Goal: Transaction & Acquisition: Book appointment/travel/reservation

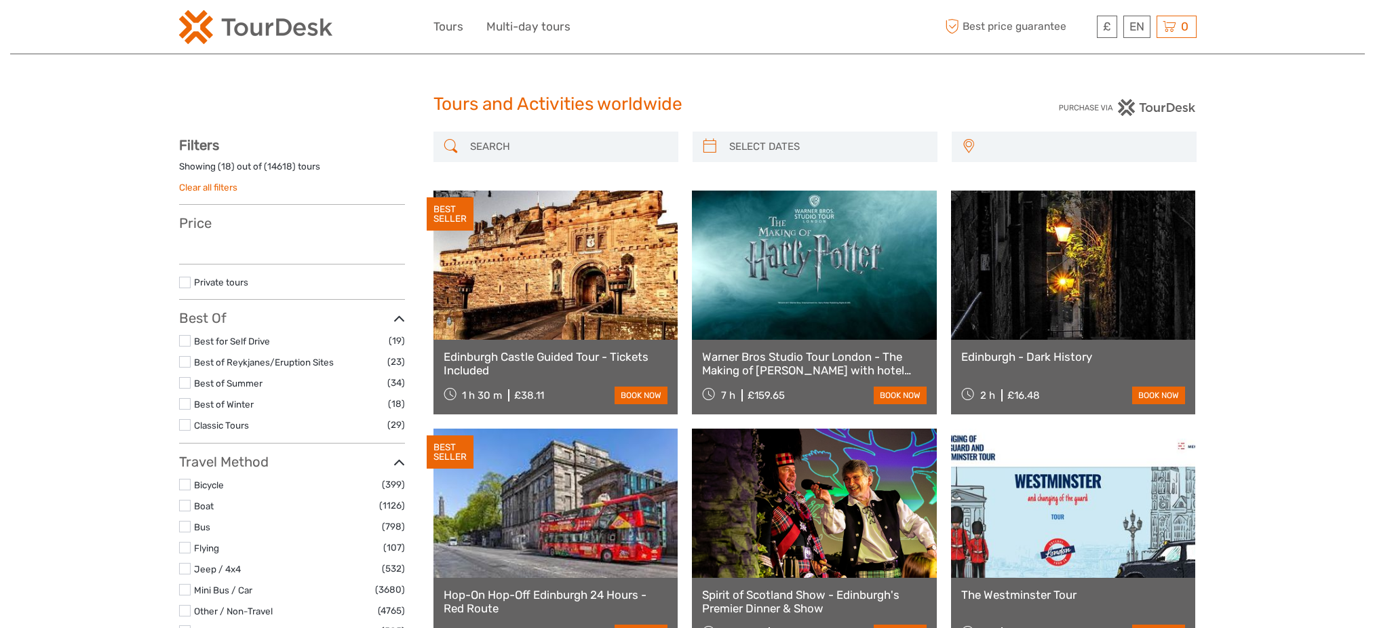
click at [546, 132] on div at bounding box center [556, 147] width 245 height 31
click at [548, 139] on input "search" at bounding box center [568, 147] width 207 height 24
select select
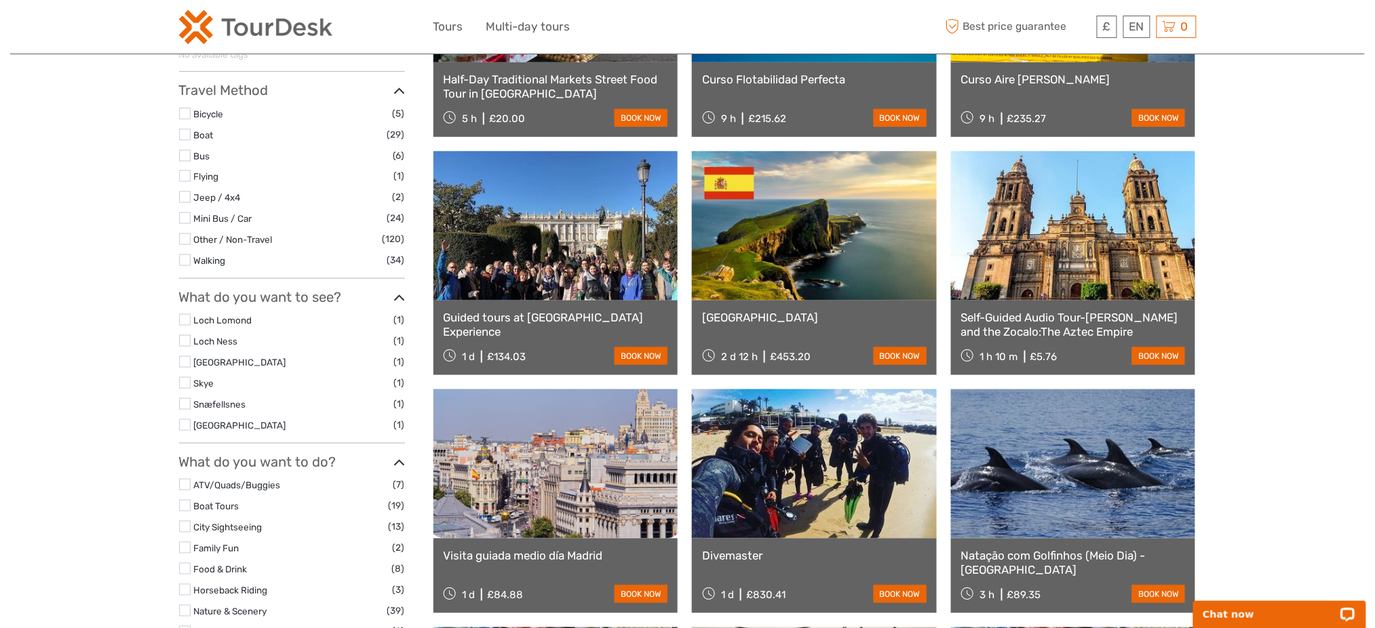
scroll to position [298, 0]
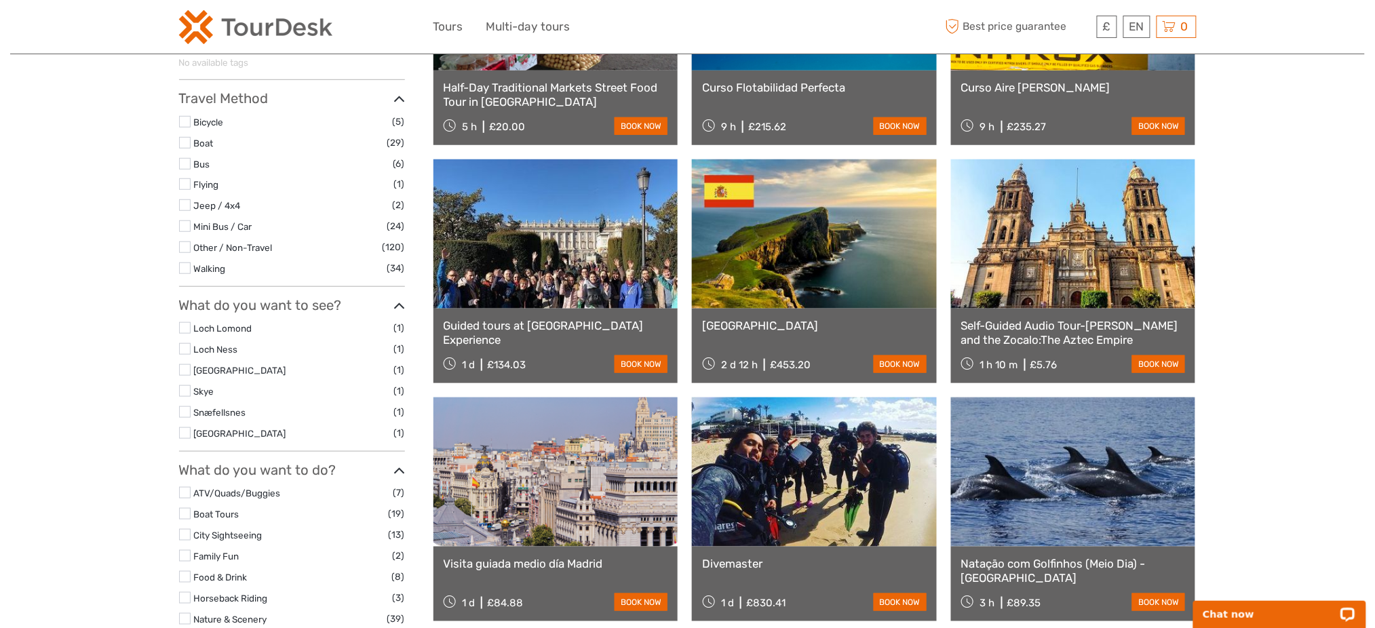
type input "mexico"
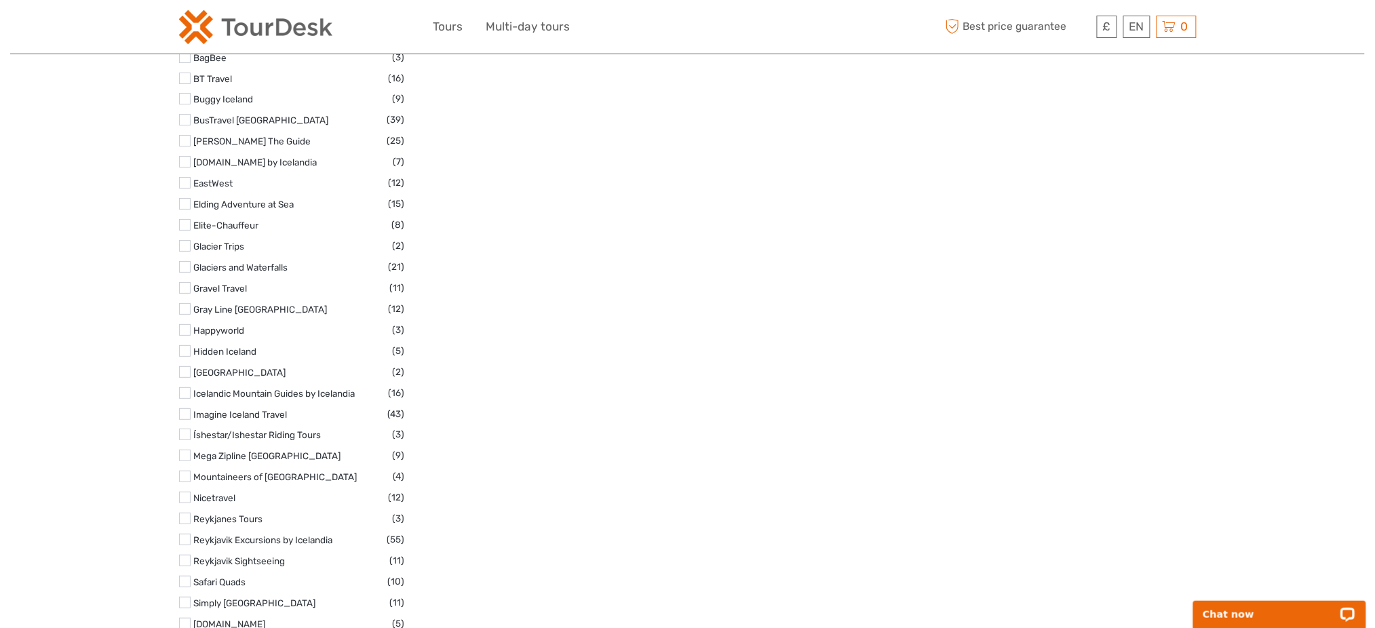
scroll to position [4182, 0]
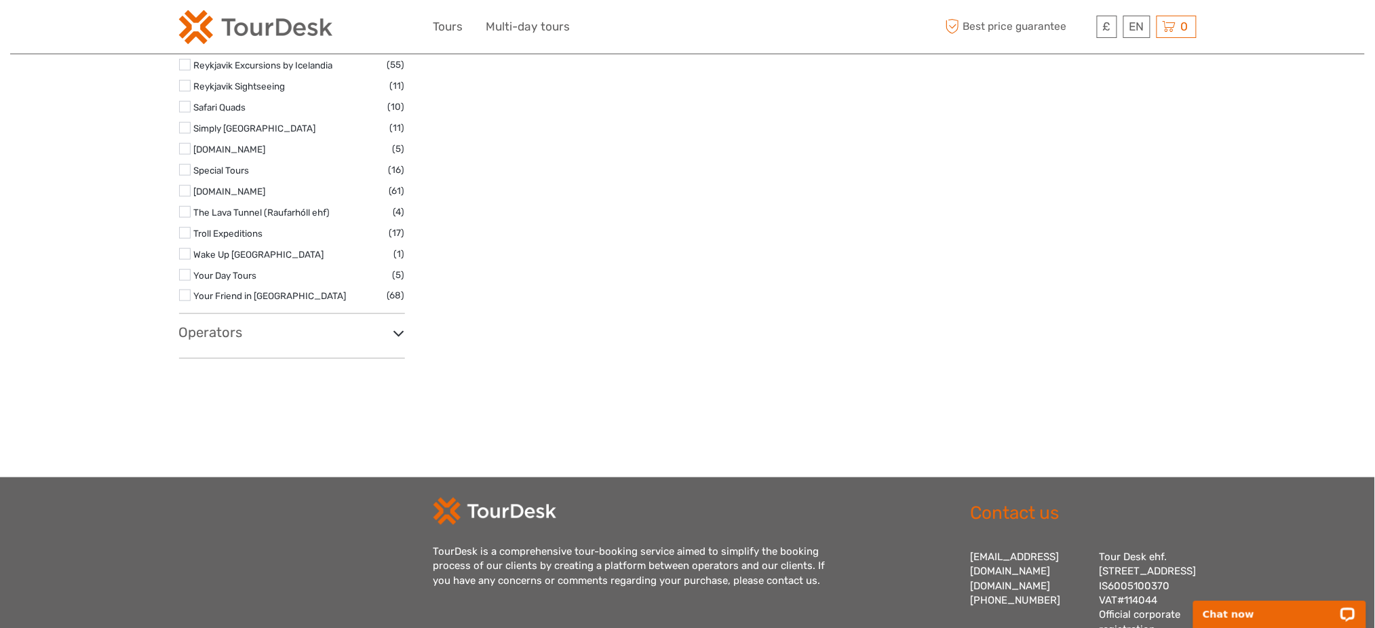
click at [205, 334] on div "Operators 101 Routes 4x4 [GEOGRAPHIC_DATA] (2) 10XNORTH (1) 1238 : The Battle o…" at bounding box center [292, 341] width 226 height 34
click at [210, 328] on h3 "Operators" at bounding box center [292, 332] width 226 height 16
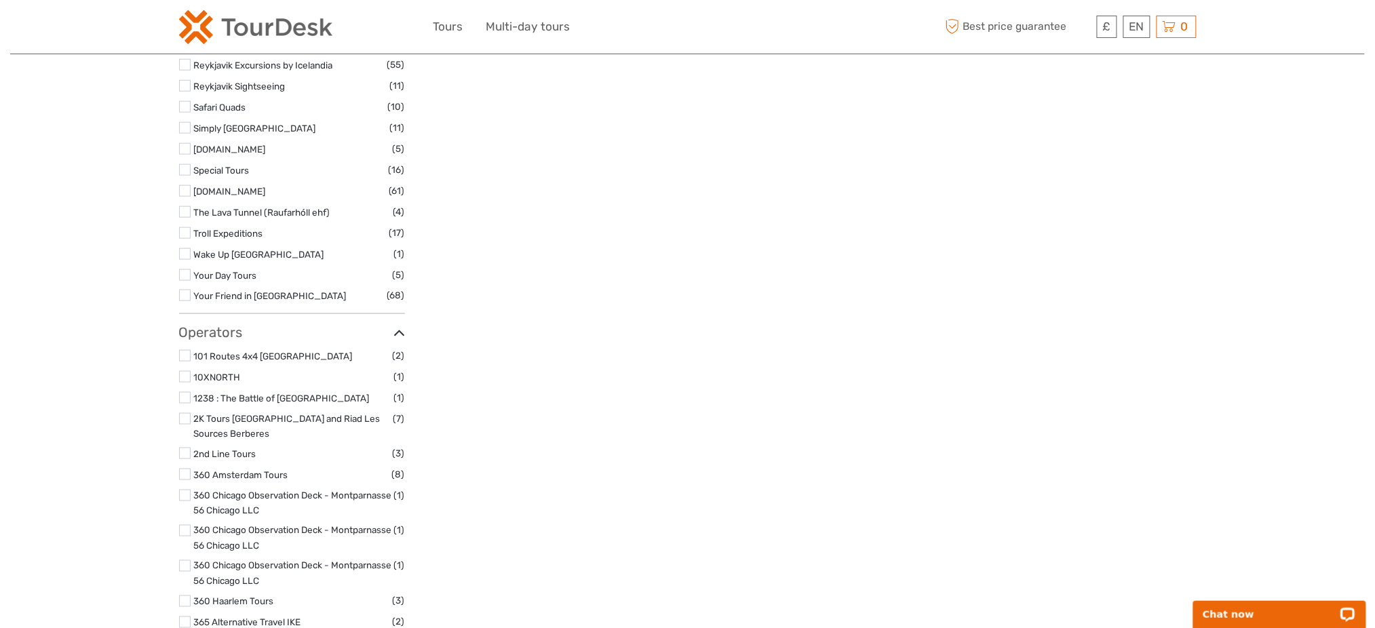
scroll to position [18101, 0]
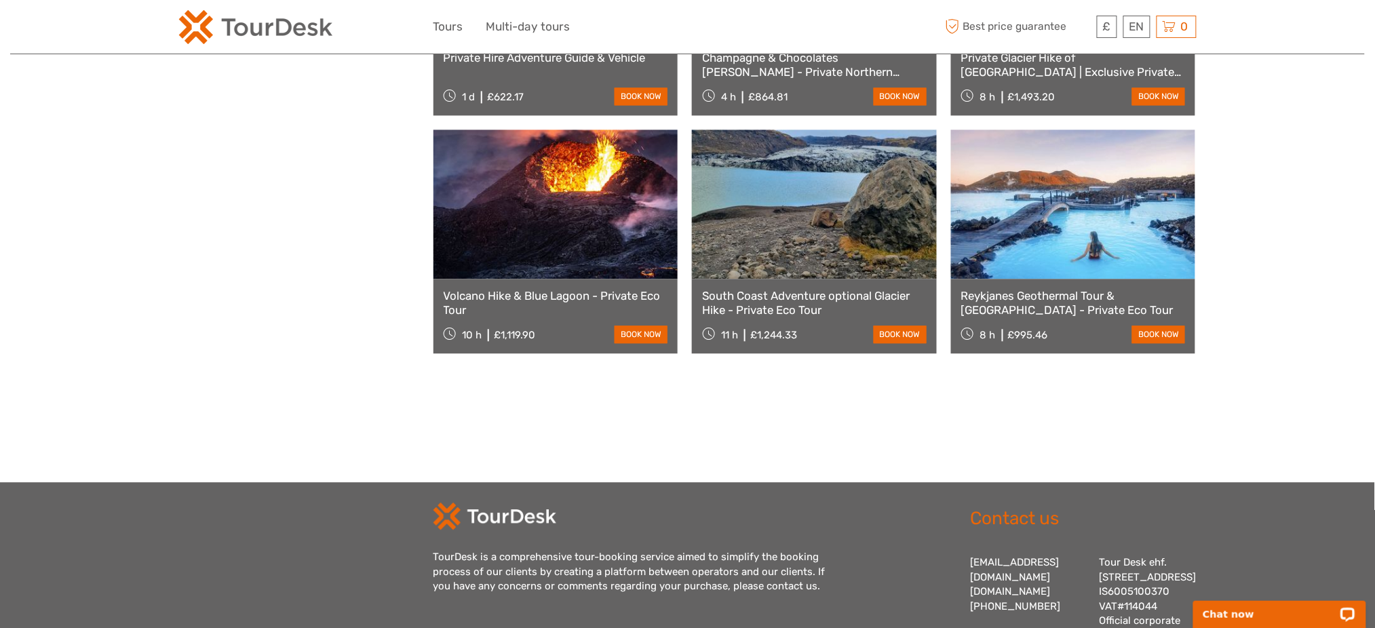
scroll to position [1177, 0]
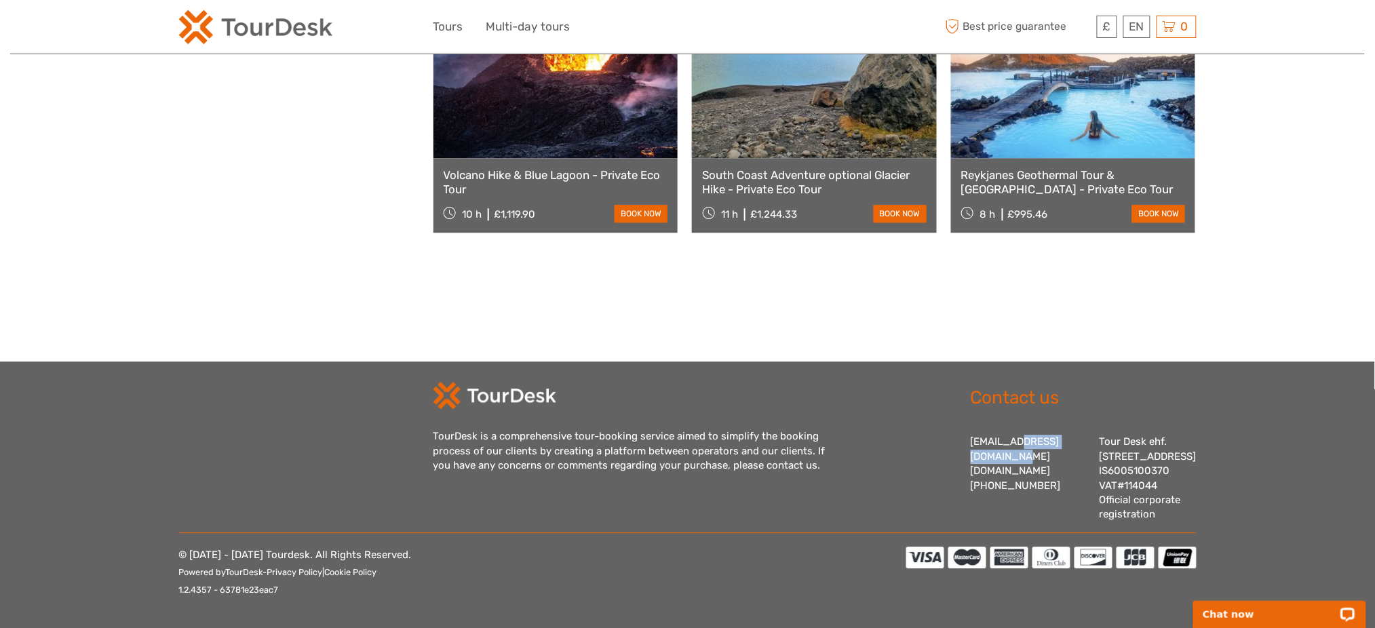
drag, startPoint x: 1051, startPoint y: 425, endPoint x: 968, endPoint y: 421, distance: 82.9
click at [968, 421] on div "Contact us [EMAIL_ADDRESS][DOMAIN_NAME] [DOMAIN_NAME] [PHONE_NUMBER] Tour Desk …" at bounding box center [1069, 452] width 254 height 140
click at [967, 422] on div "Contact us [EMAIL_ADDRESS][DOMAIN_NAME] [DOMAIN_NAME] [PHONE_NUMBER] Tour Desk …" at bounding box center [1069, 452] width 254 height 140
drag, startPoint x: 967, startPoint y: 426, endPoint x: 988, endPoint y: 423, distance: 20.5
click at [988, 423] on div "Contact us [EMAIL_ADDRESS][DOMAIN_NAME] [DOMAIN_NAME] [PHONE_NUMBER] Tour Desk …" at bounding box center [1069, 452] width 254 height 140
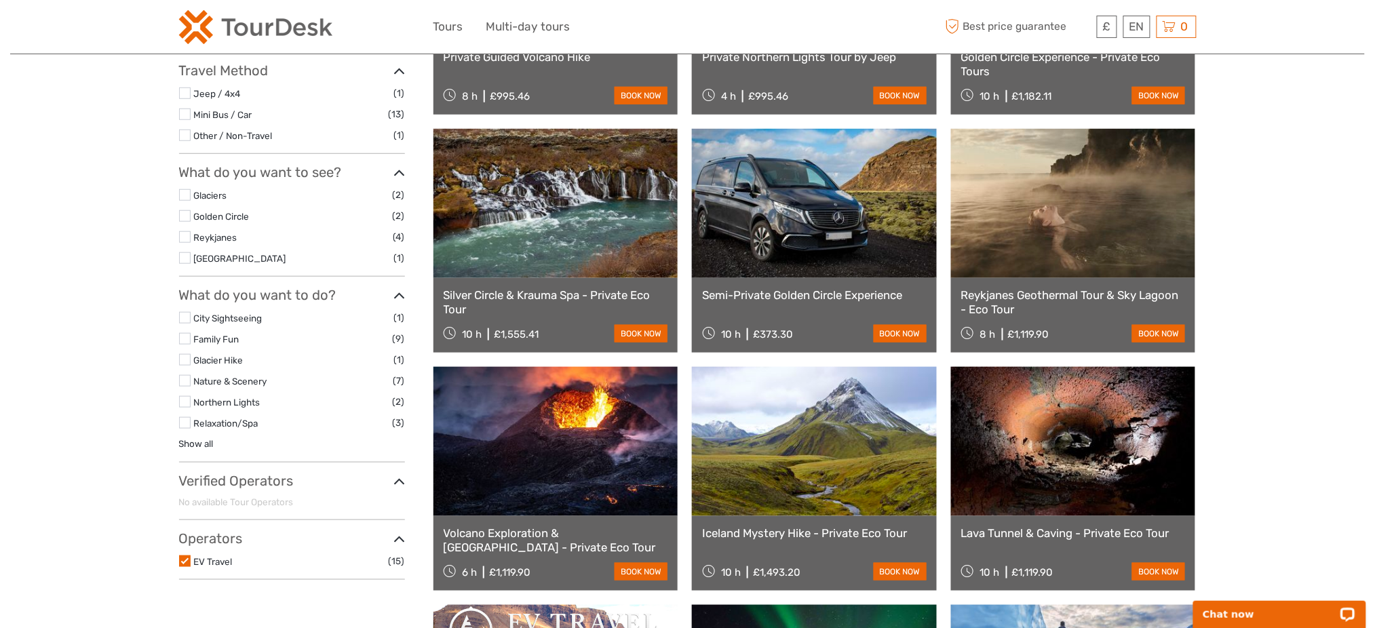
scroll to position [294, 0]
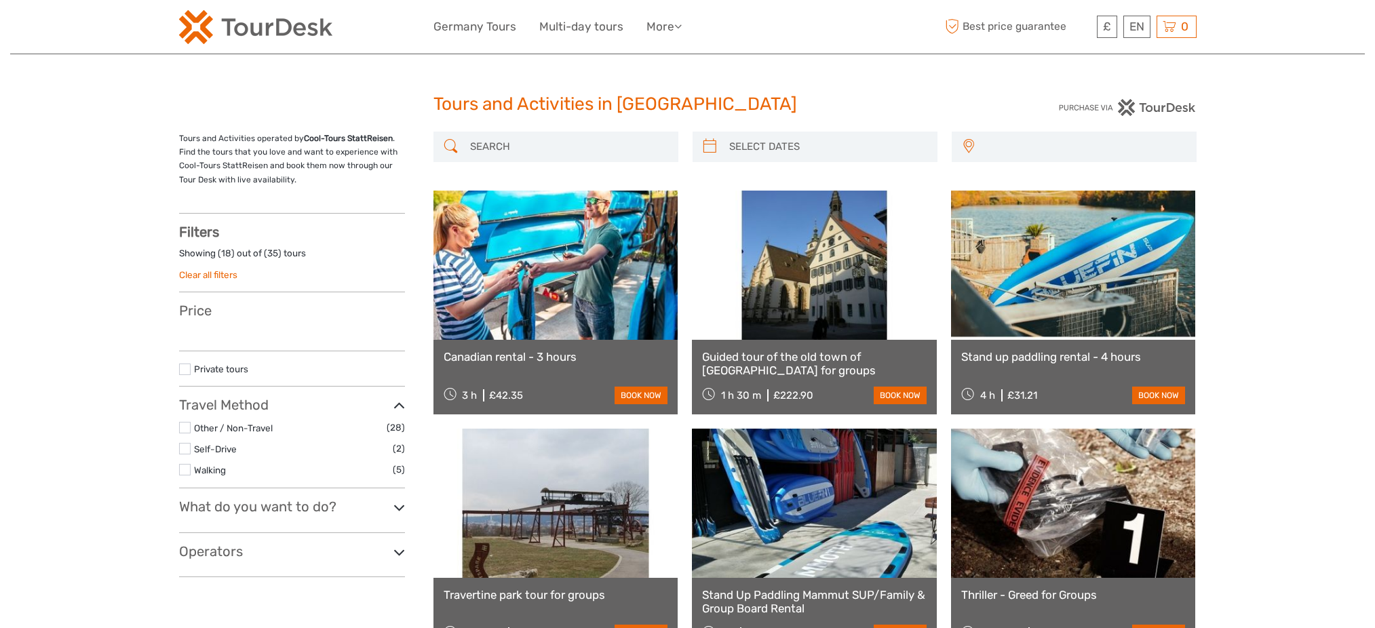
select select
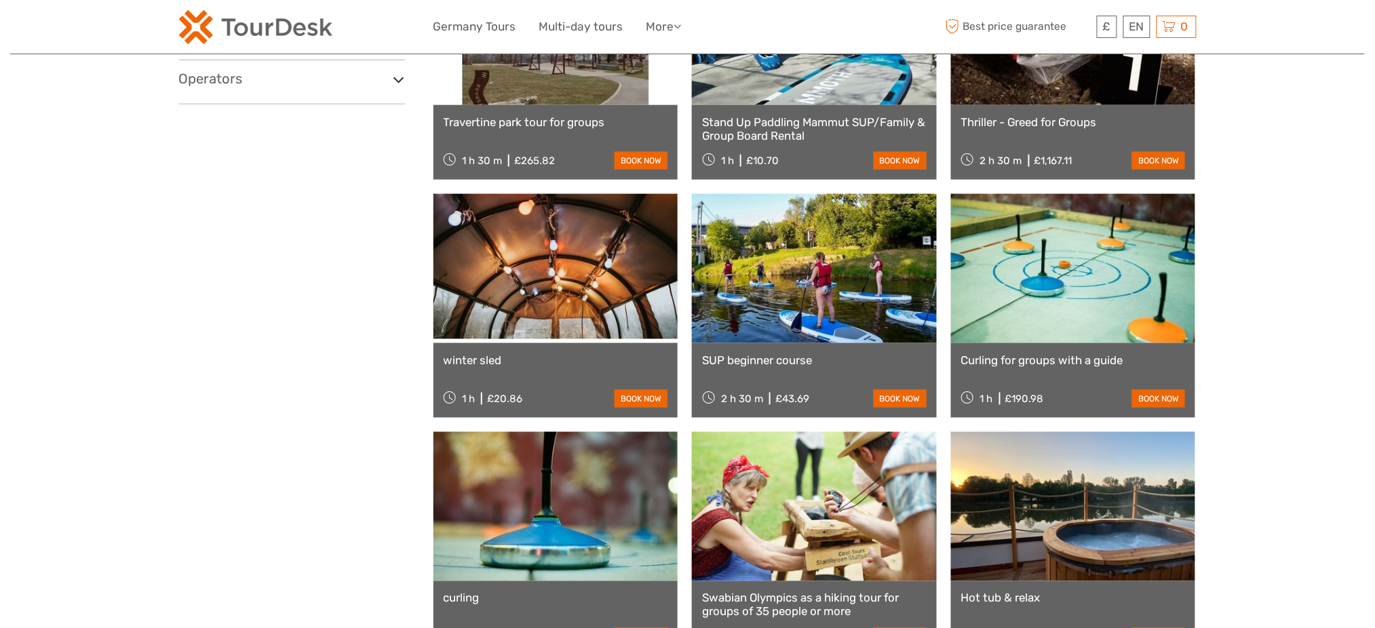
select select
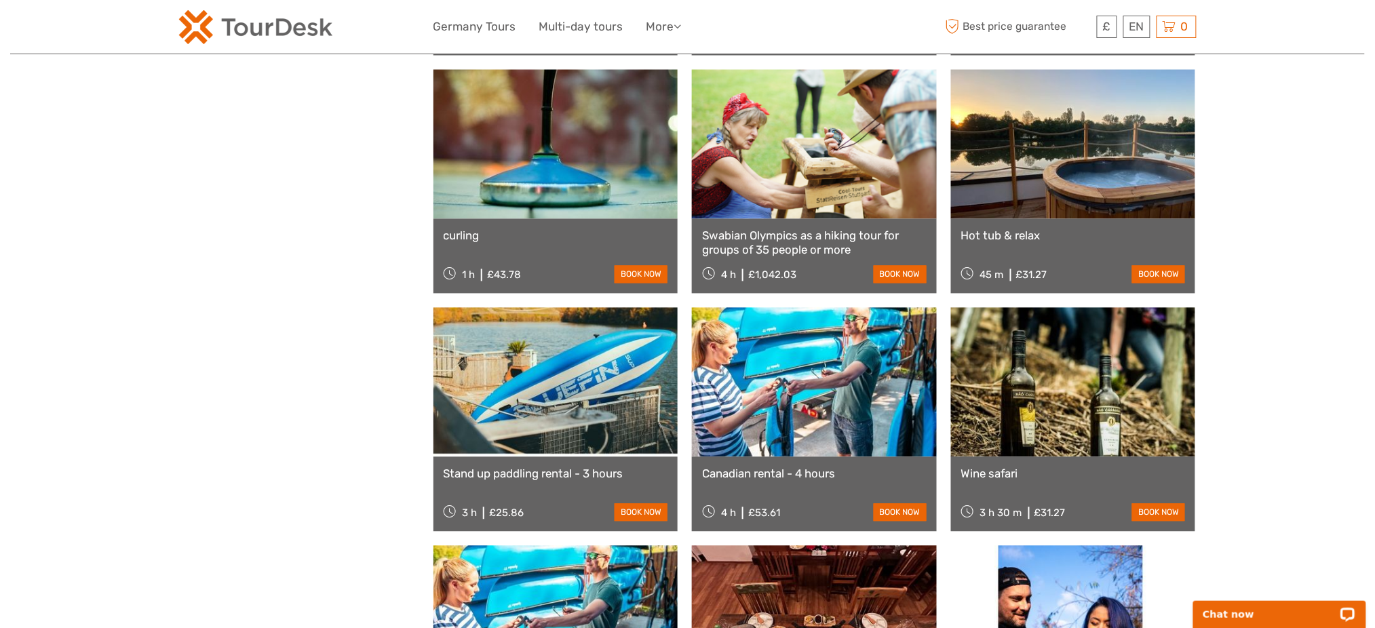
scroll to position [925, 0]
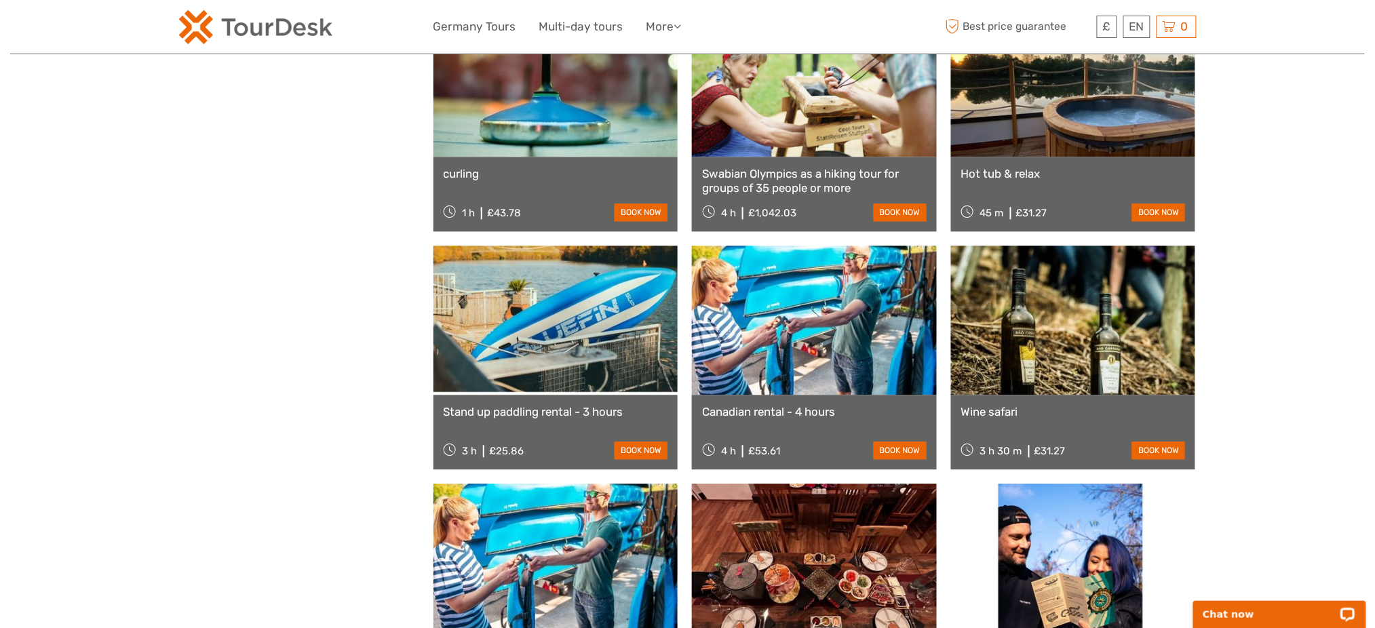
click at [568, 261] on link at bounding box center [556, 320] width 245 height 149
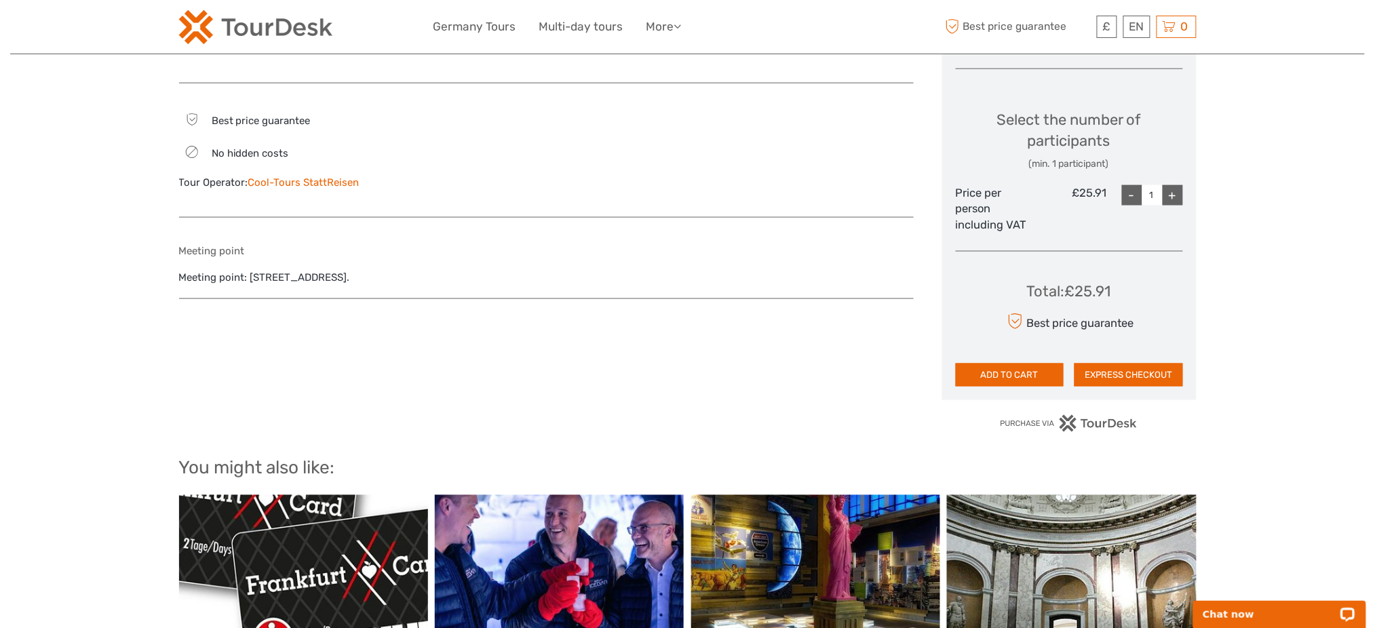
drag, startPoint x: 305, startPoint y: 182, endPoint x: 256, endPoint y: 182, distance: 48.8
click at [246, 190] on div "Best price guarantee No hidden costs Tour Operator: Cool-Tours StattReisen" at bounding box center [355, 157] width 353 height 93
